Goal: Task Accomplishment & Management: Manage account settings

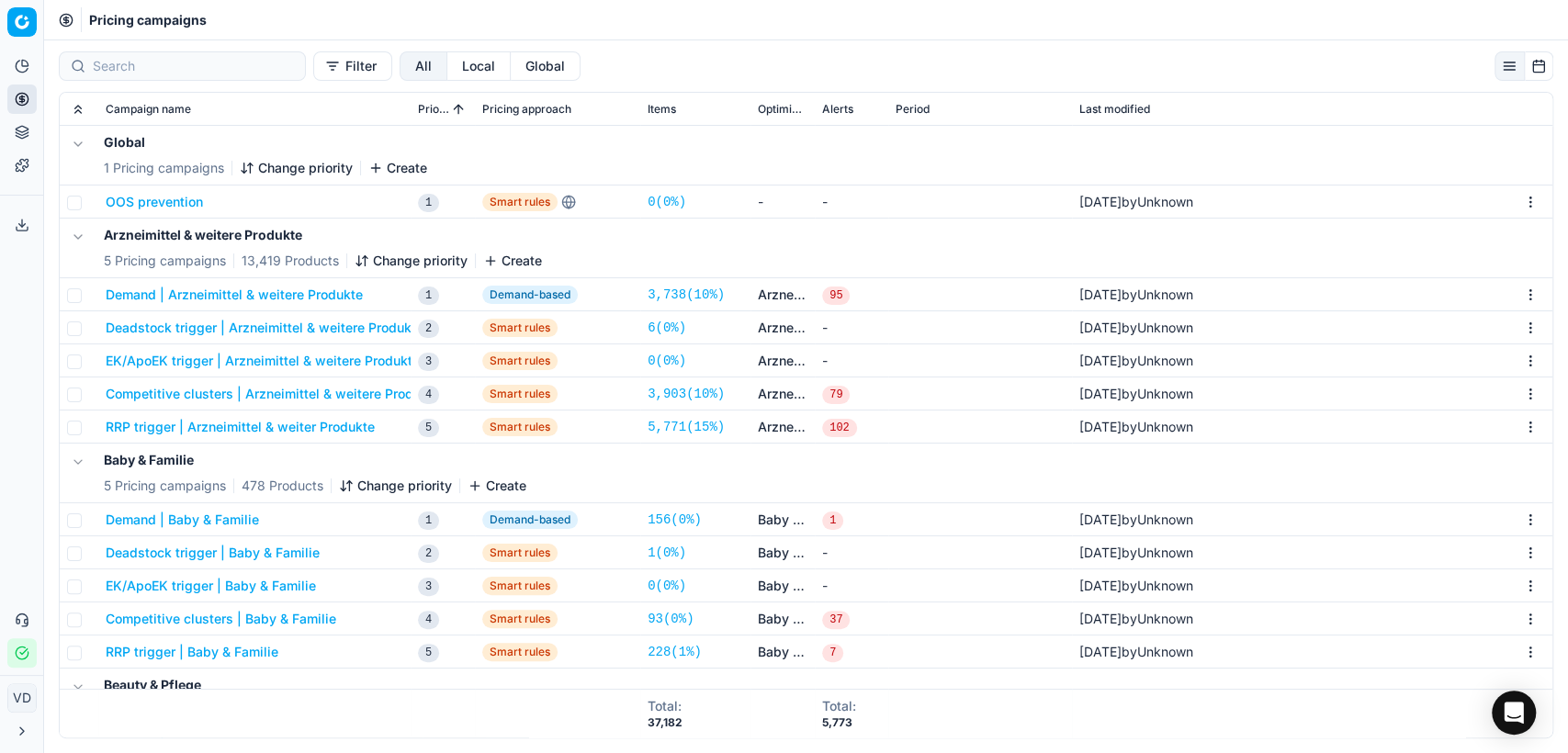
click at [14, 722] on button "Close menu" at bounding box center [22, 731] width 30 height 30
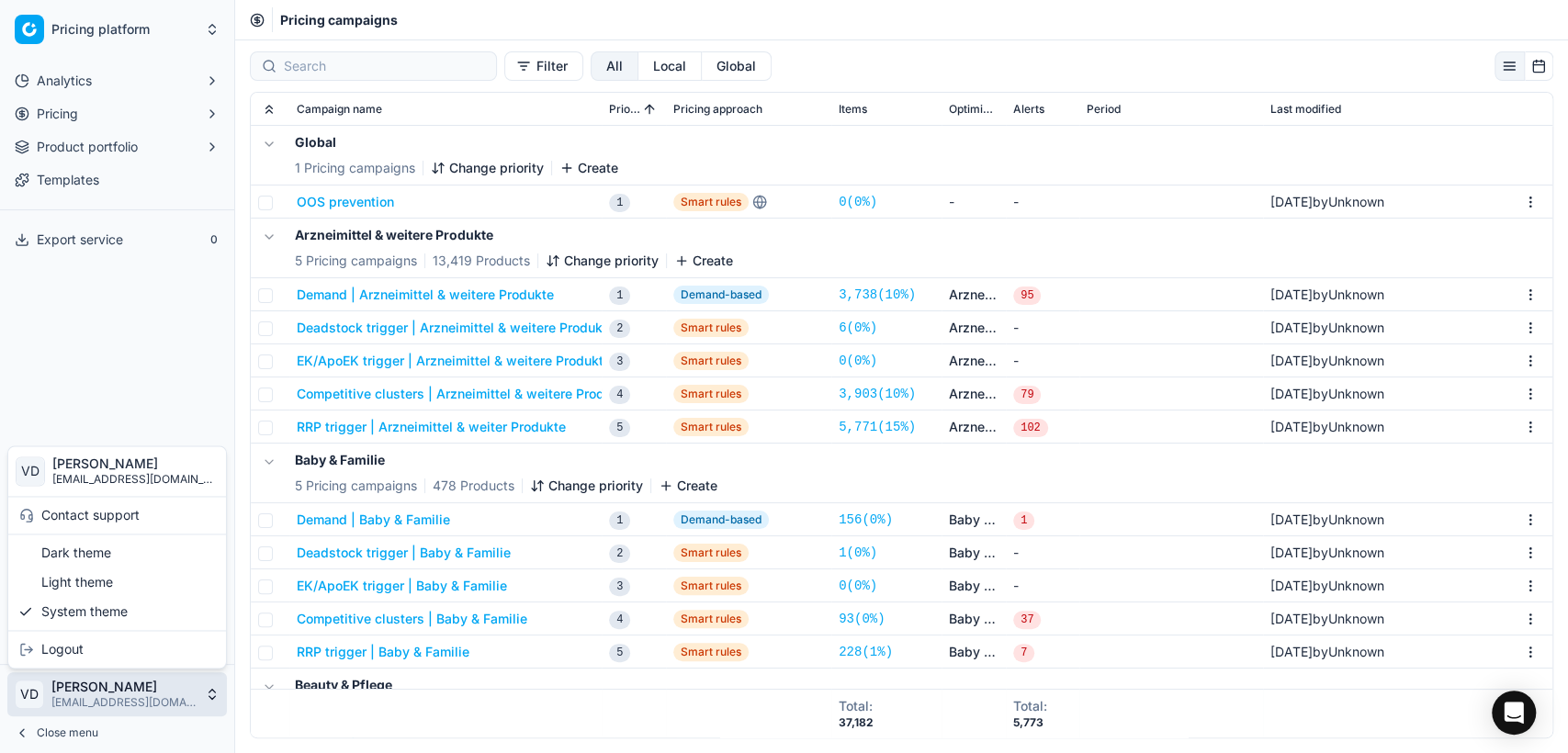
click at [215, 692] on html "Pricing platform Analytics Pricing Product portfolio Templates Export service 0…" at bounding box center [784, 376] width 1568 height 753
click at [92, 550] on div "Dark theme" at bounding box center [117, 553] width 210 height 30
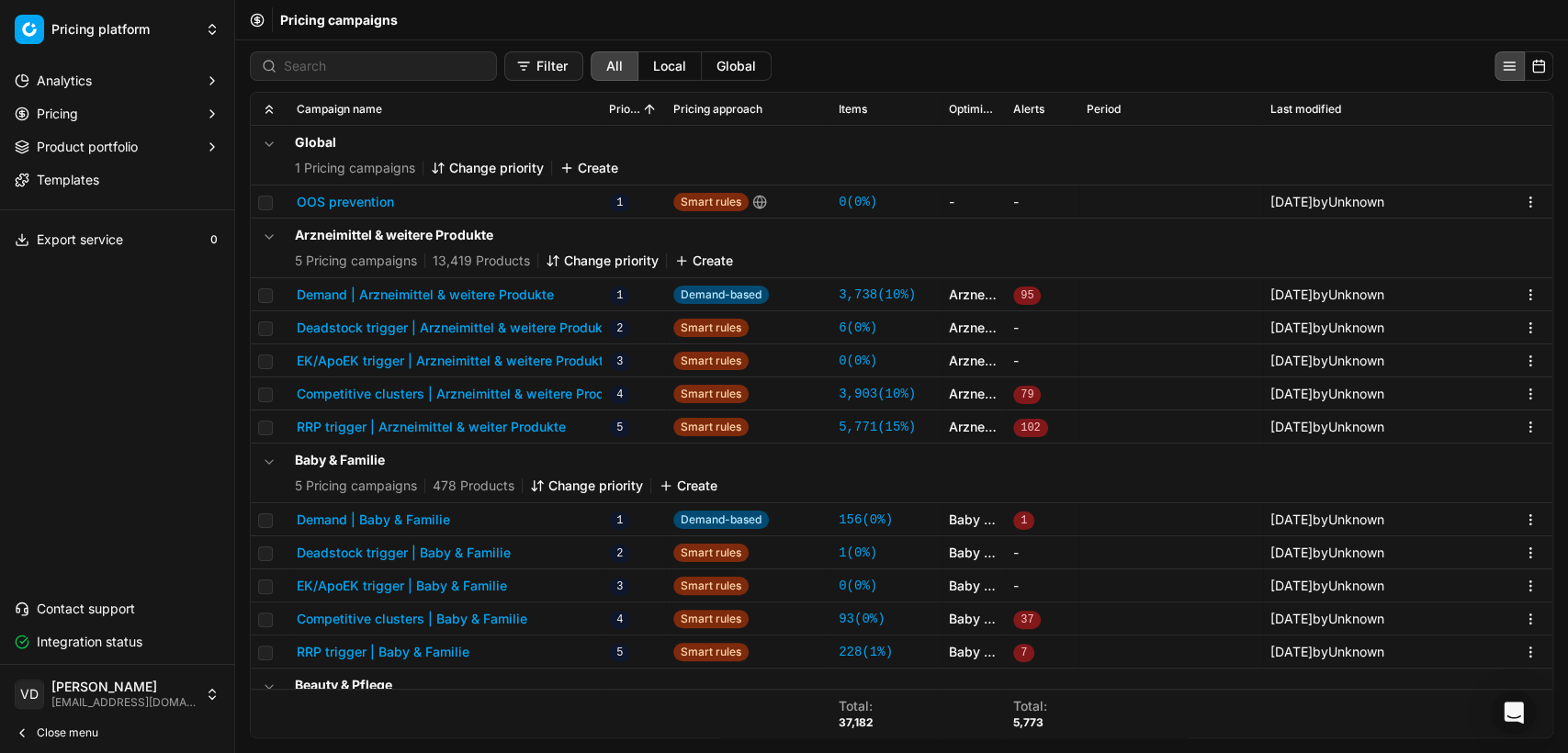
click at [206, 688] on html "Pricing platform Analytics Pricing Product portfolio Templates Export service 0…" at bounding box center [784, 376] width 1568 height 753
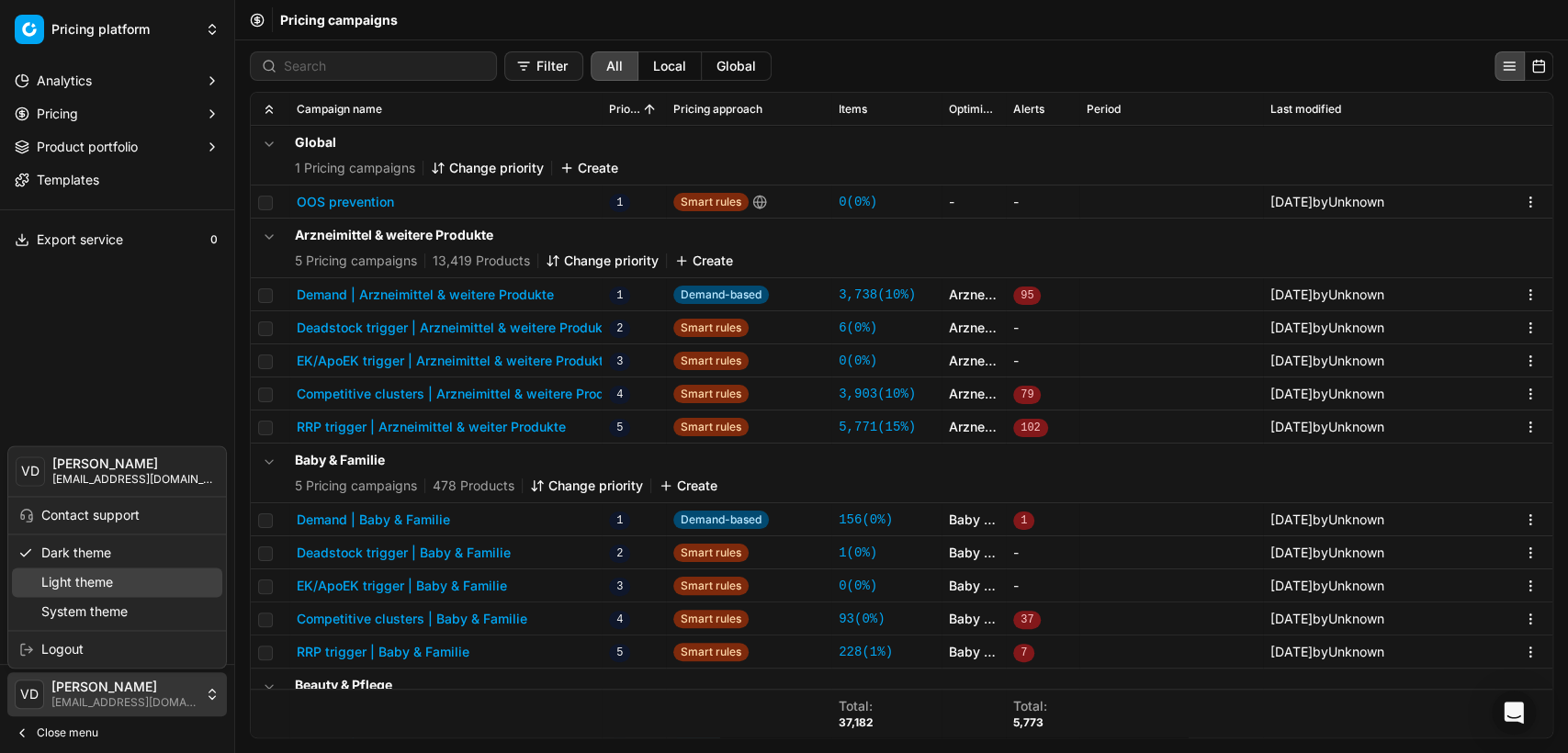
click at [81, 587] on div "Light theme" at bounding box center [117, 582] width 210 height 30
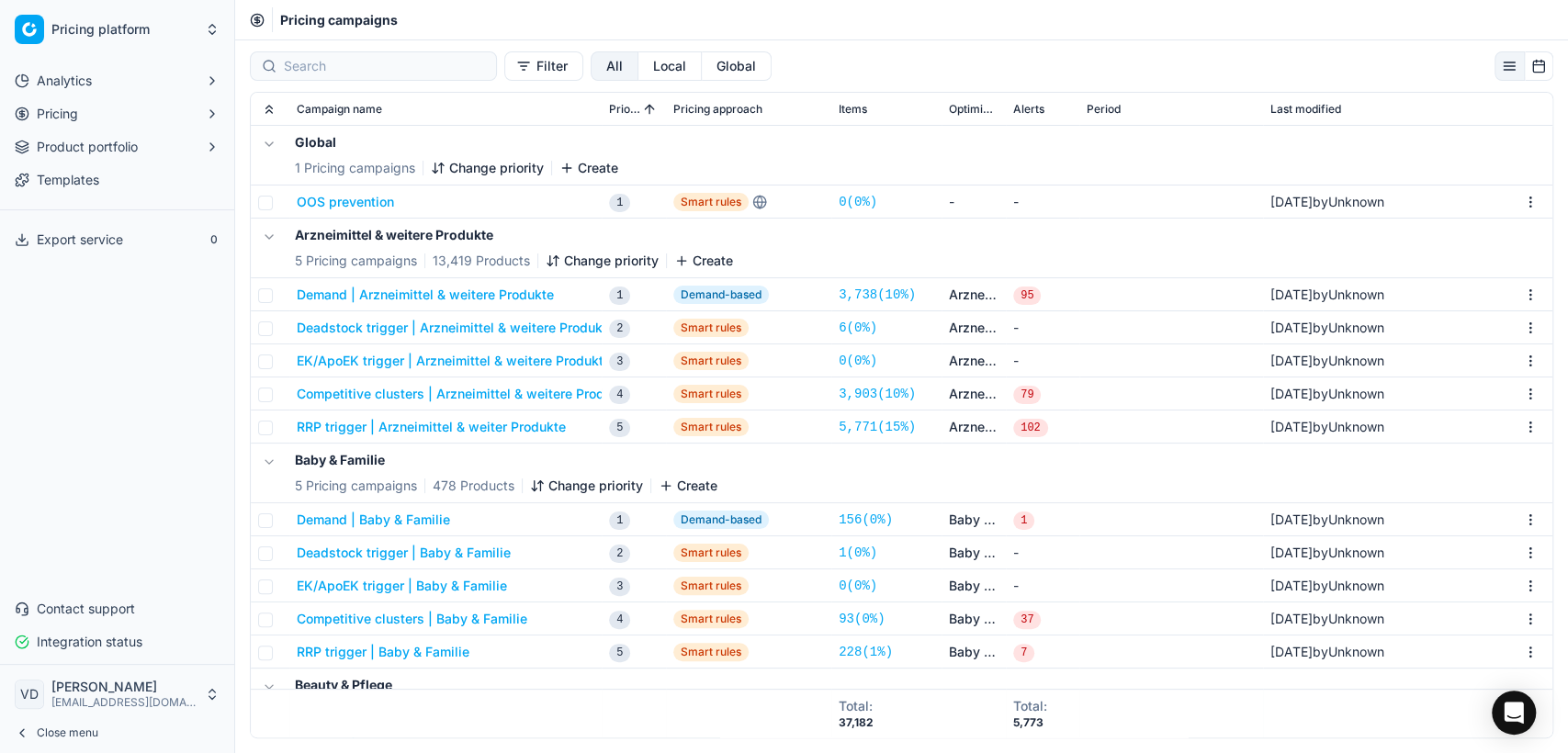
click at [197, 686] on html "Pricing platform Analytics Pricing Product portfolio Templates Export service 0…" at bounding box center [784, 376] width 1568 height 753
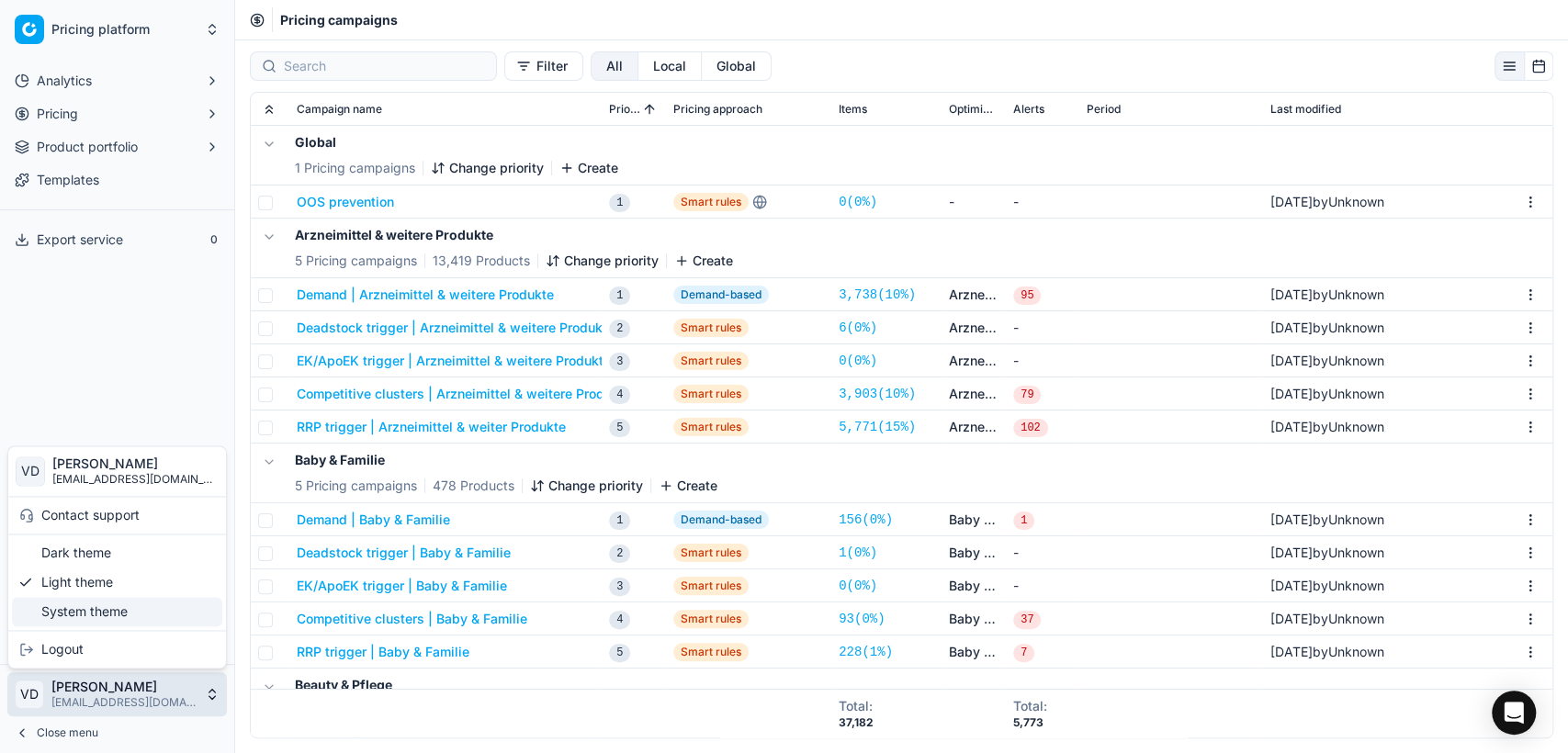
click at [143, 617] on div "System theme" at bounding box center [117, 612] width 210 height 30
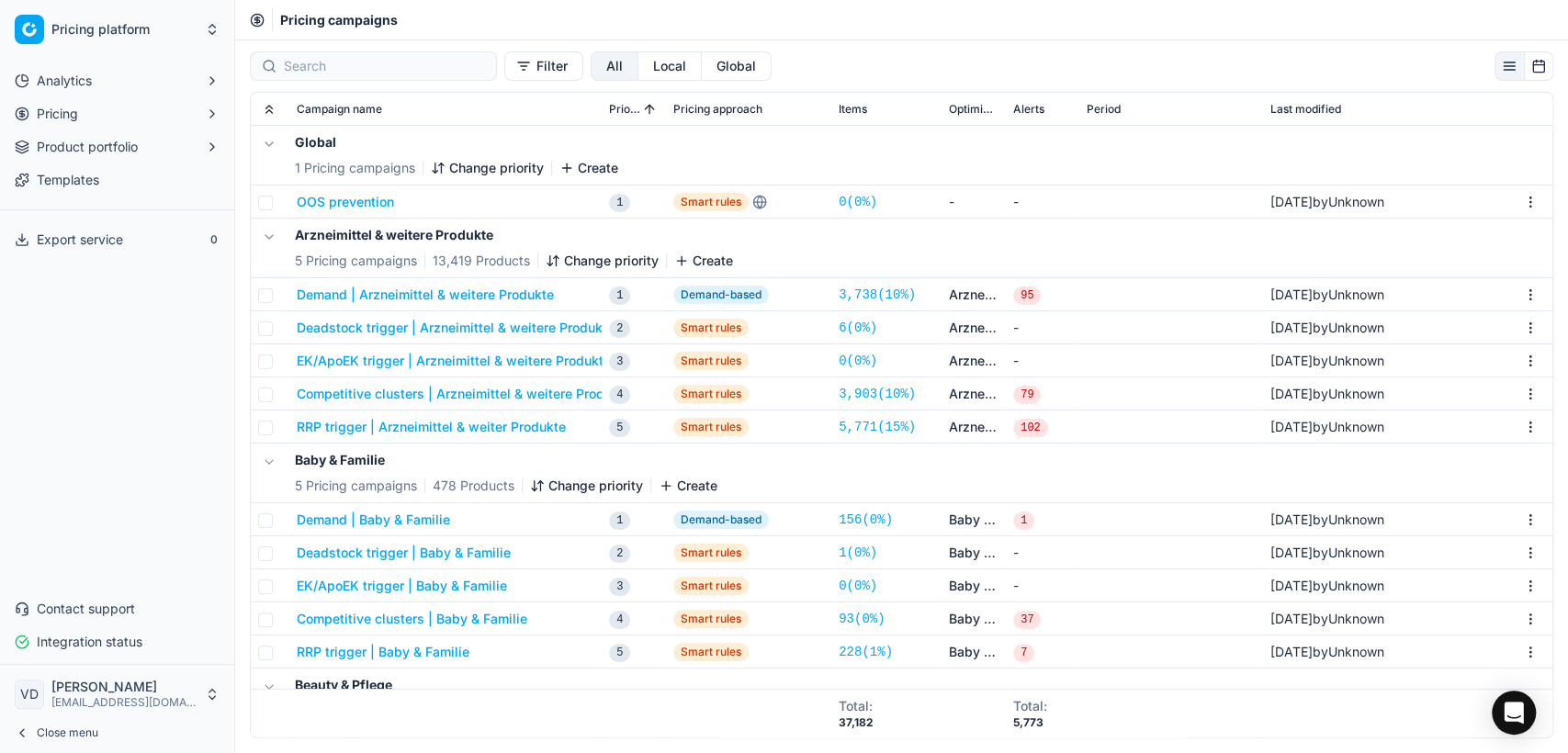
click at [203, 691] on html "Pricing platform Analytics Pricing Product portfolio Templates Export service 0…" at bounding box center [784, 376] width 1568 height 753
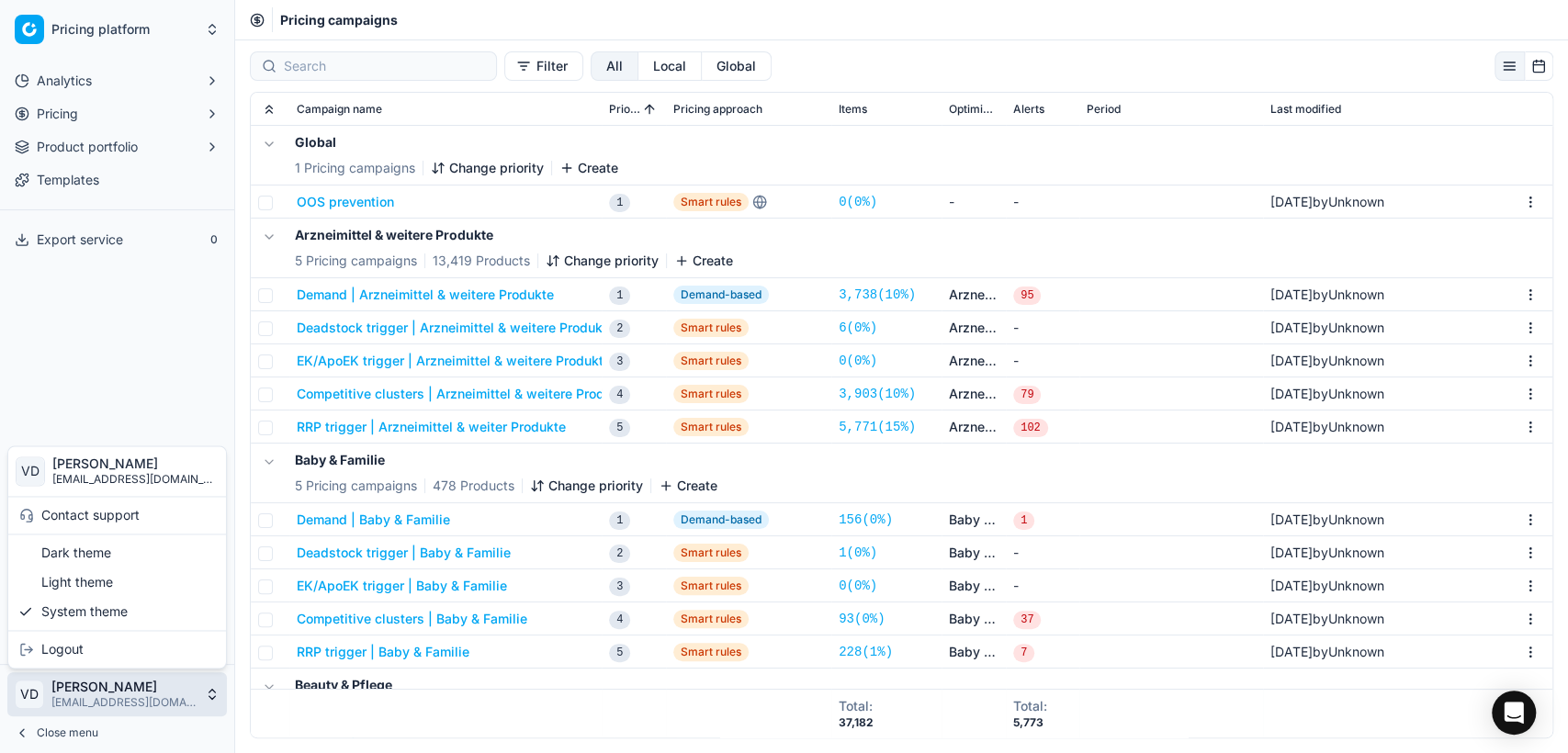
click at [151, 384] on html "Pricing platform Analytics Pricing Product portfolio Templates Export service 0…" at bounding box center [784, 376] width 1568 height 753
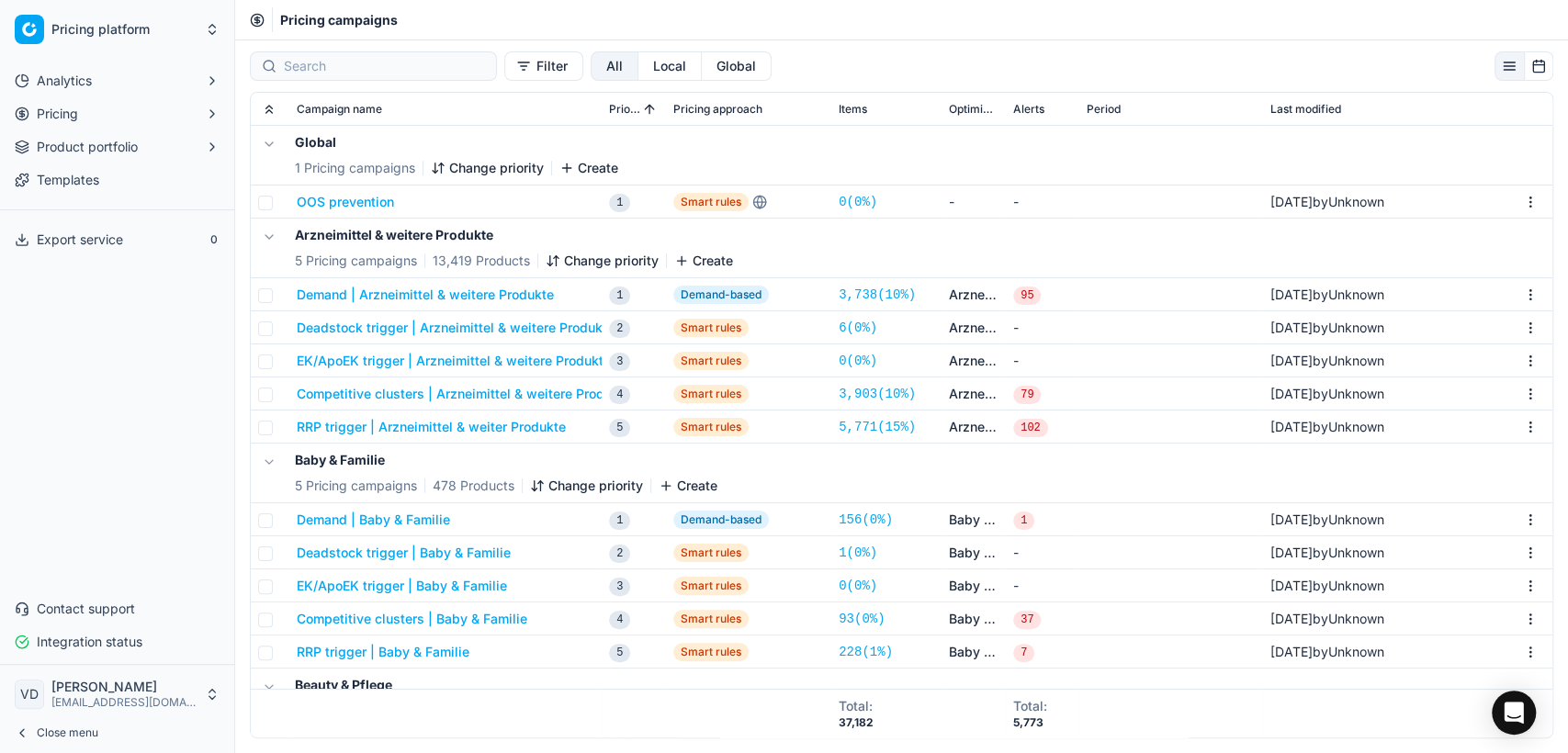
click at [133, 636] on span "Integration status" at bounding box center [90, 642] width 105 height 18
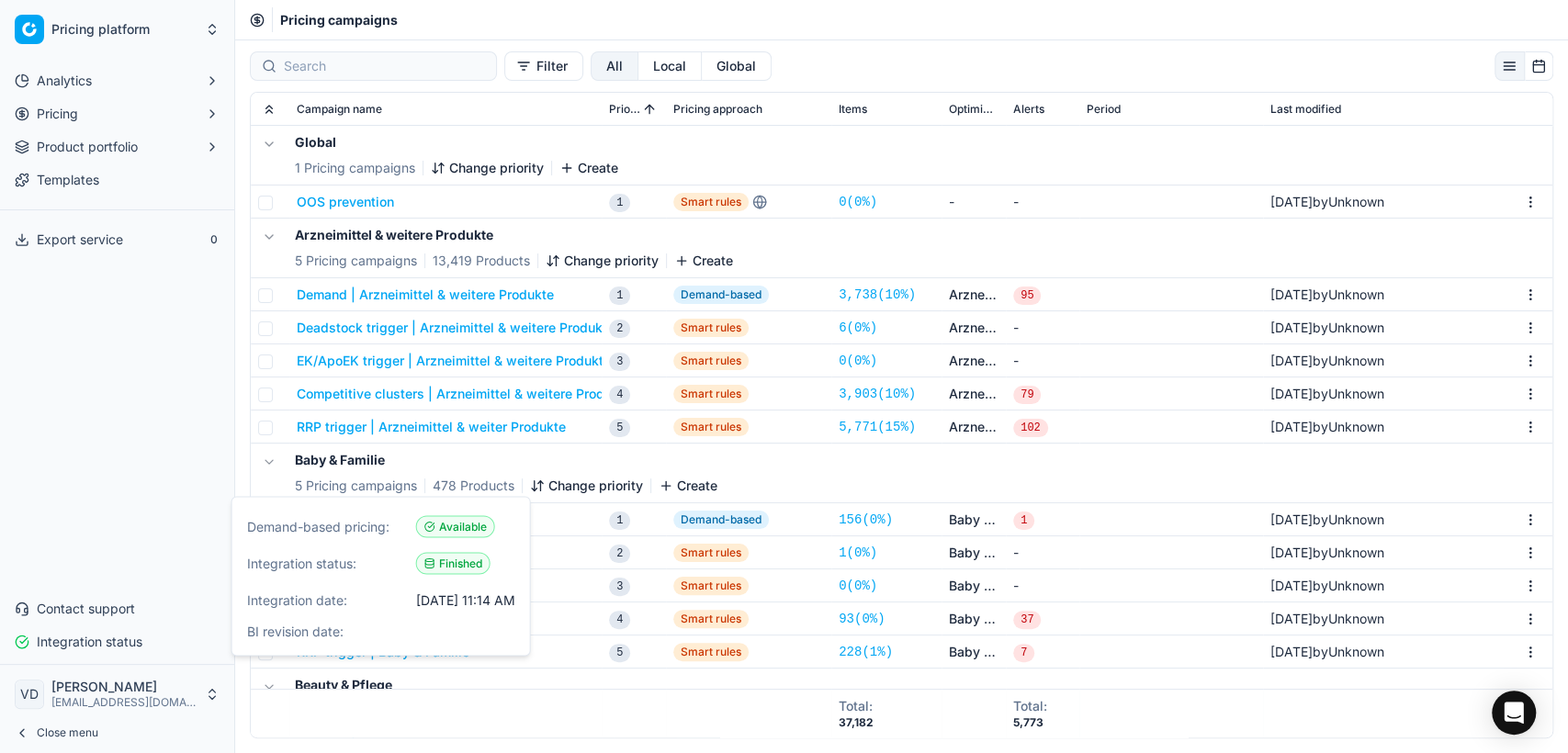
click at [181, 468] on div "Analytics Pricing Product portfolio Templates Export service 0 Contact support …" at bounding box center [117, 362] width 234 height 605
